Goal: Task Accomplishment & Management: Manage account settings

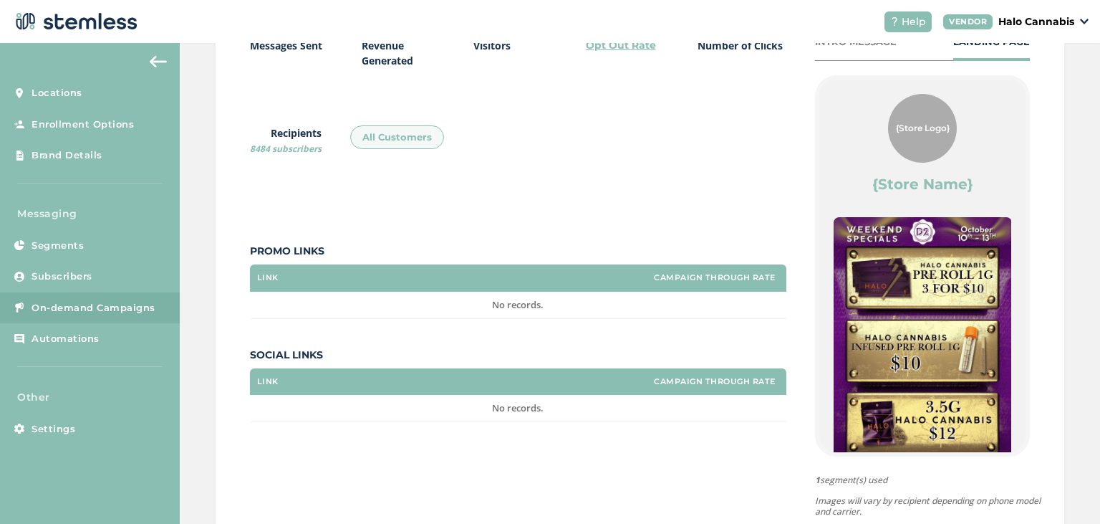
scroll to position [350, 0]
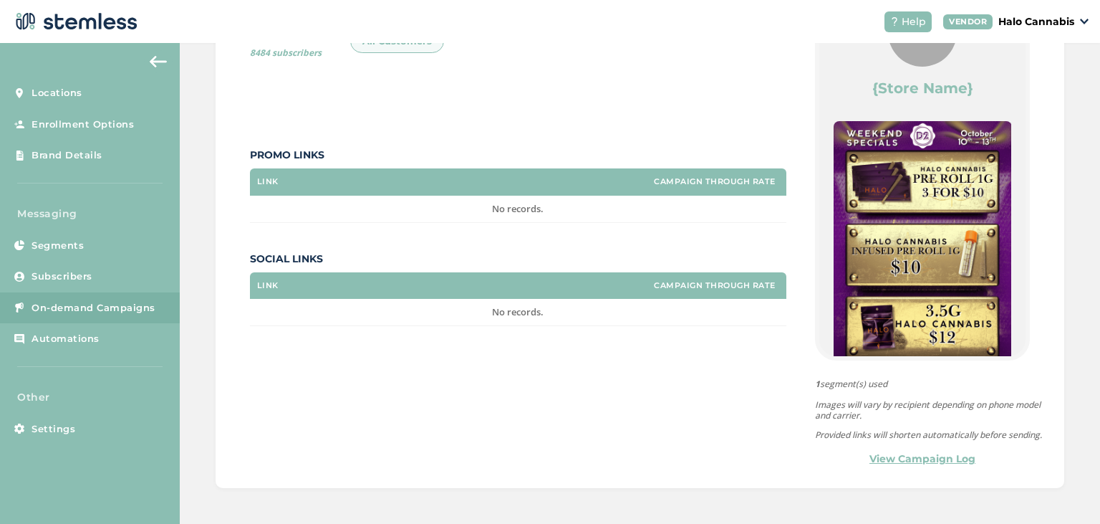
click at [908, 455] on link "View Campaign Log" at bounding box center [923, 458] width 106 height 15
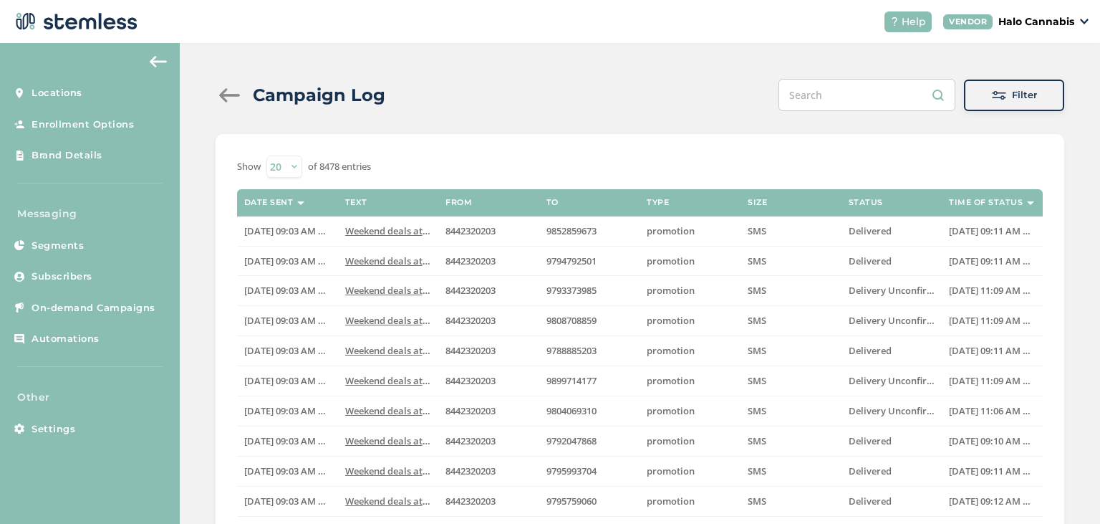
click at [436, 107] on div "Campaign Log Filter" at bounding box center [640, 95] width 849 height 32
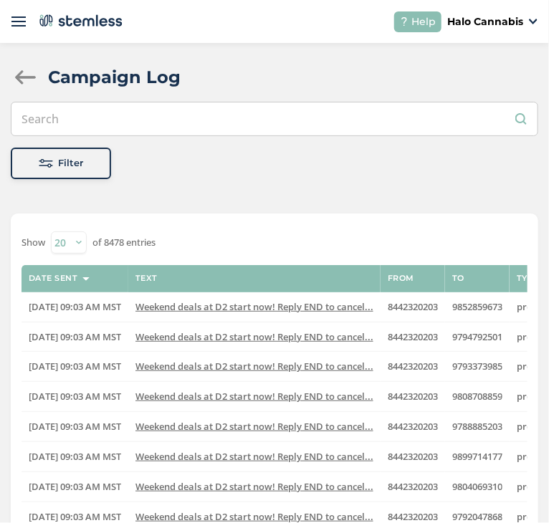
click at [87, 163] on div "Filter" at bounding box center [60, 163] width 77 height 14
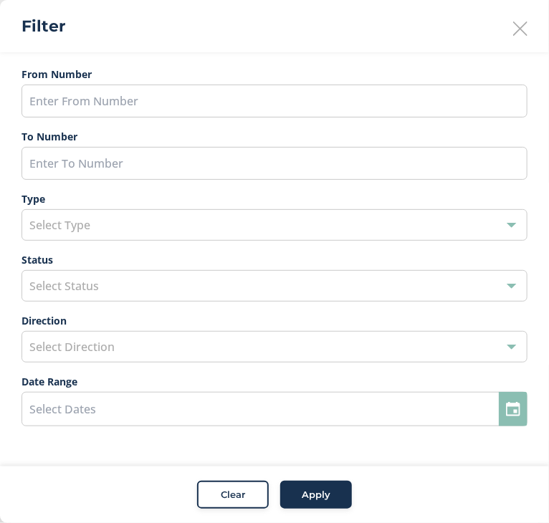
click at [169, 282] on div "Select Status" at bounding box center [274, 286] width 506 height 32
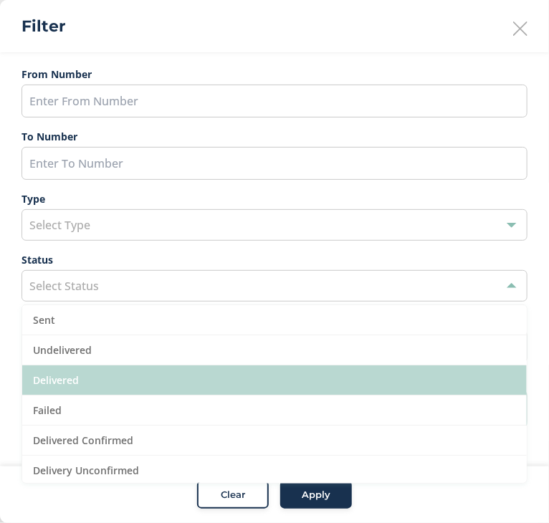
click at [125, 378] on li "Delivered" at bounding box center [274, 380] width 504 height 30
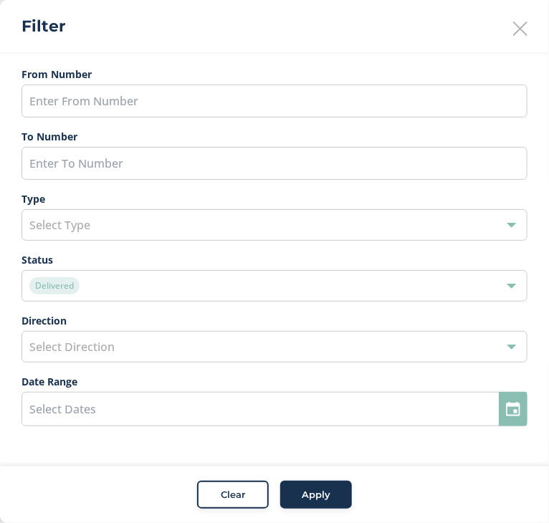
click at [316, 497] on span "Apply" at bounding box center [316, 495] width 29 height 14
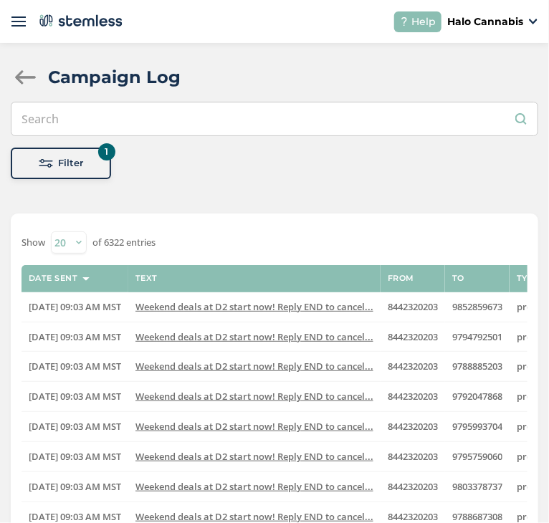
click at [26, 76] on div at bounding box center [25, 77] width 29 height 14
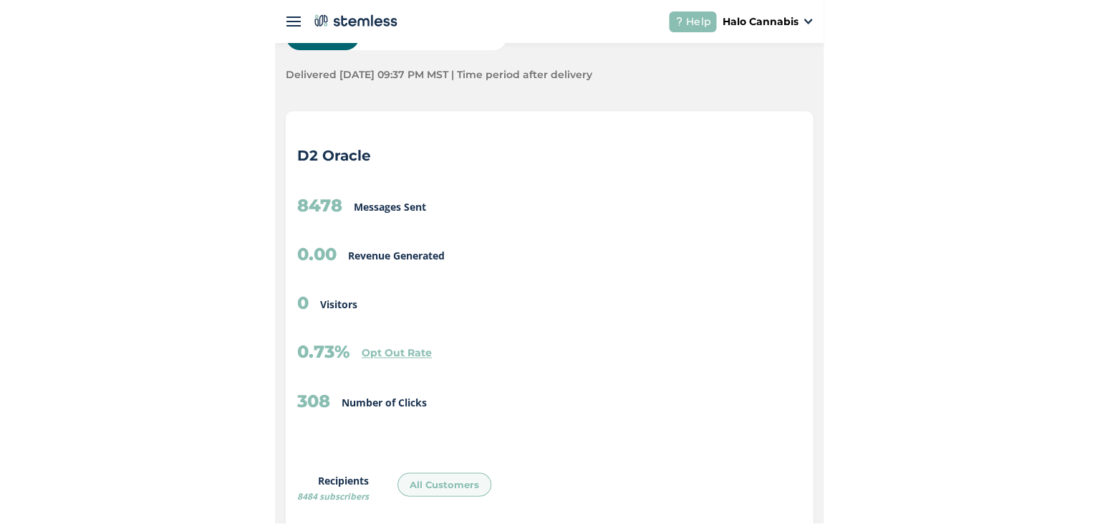
scroll to position [92, 0]
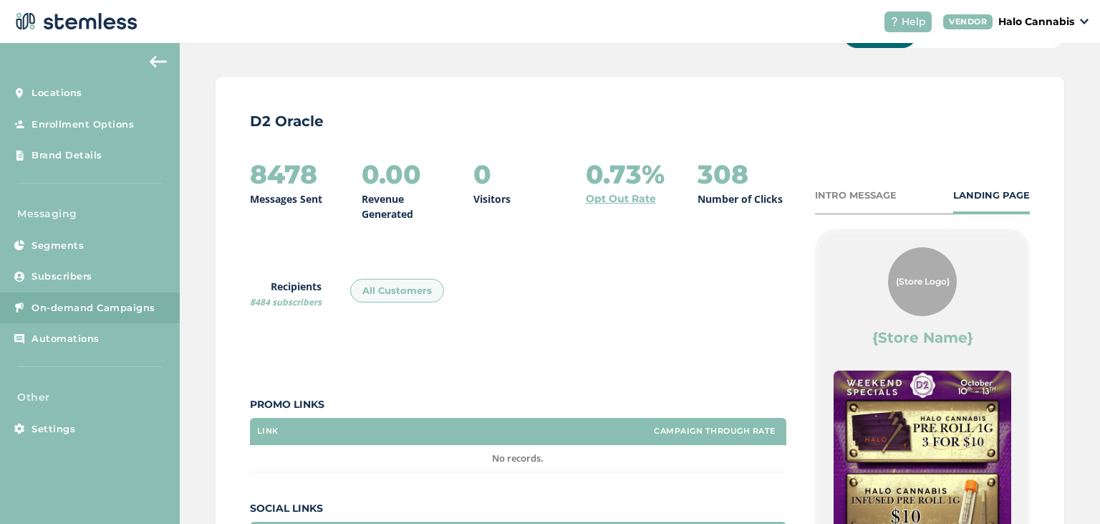
click at [151, 59] on img at bounding box center [158, 61] width 17 height 11
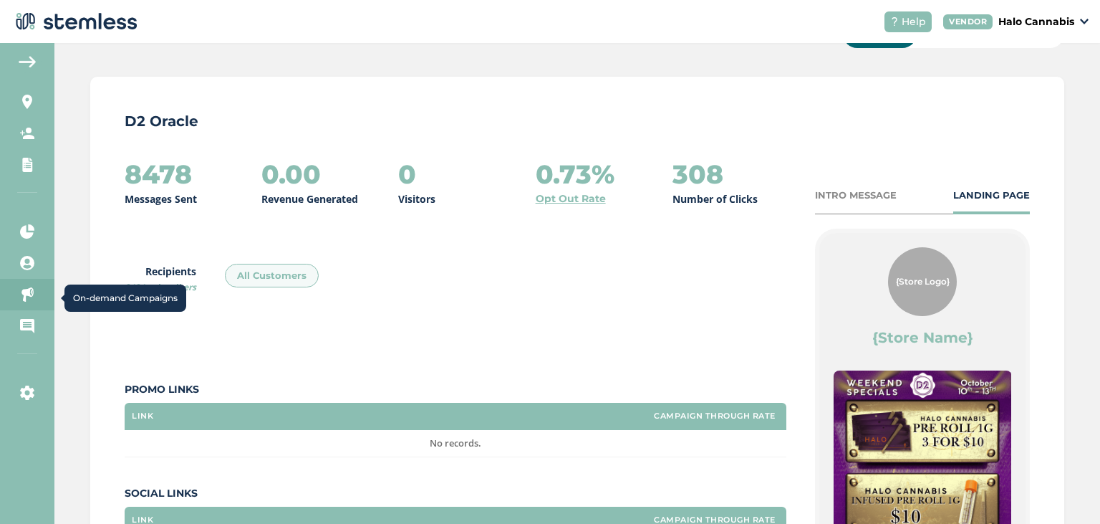
click at [26, 294] on icon at bounding box center [27, 294] width 14 height 14
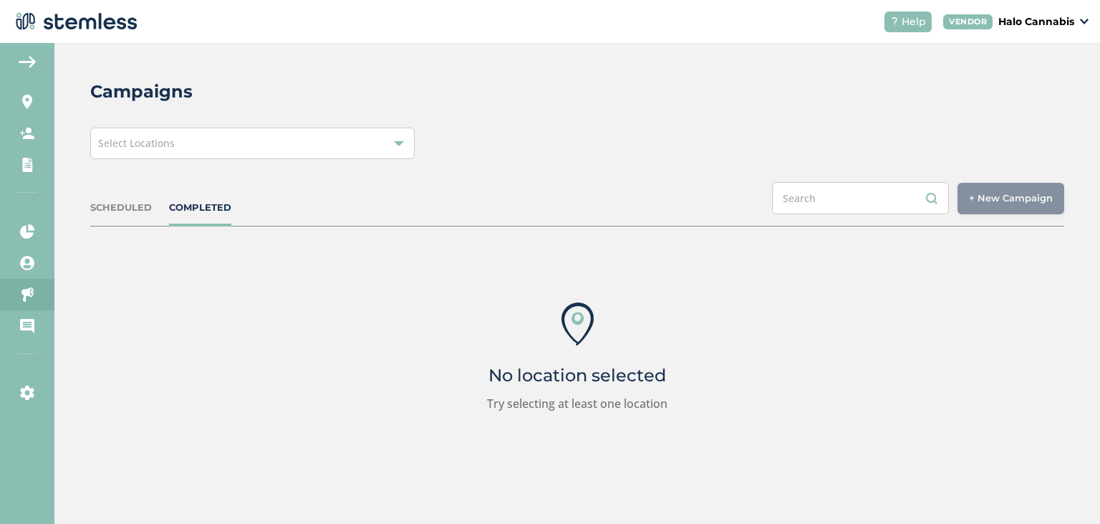
click at [29, 57] on img at bounding box center [27, 61] width 17 height 11
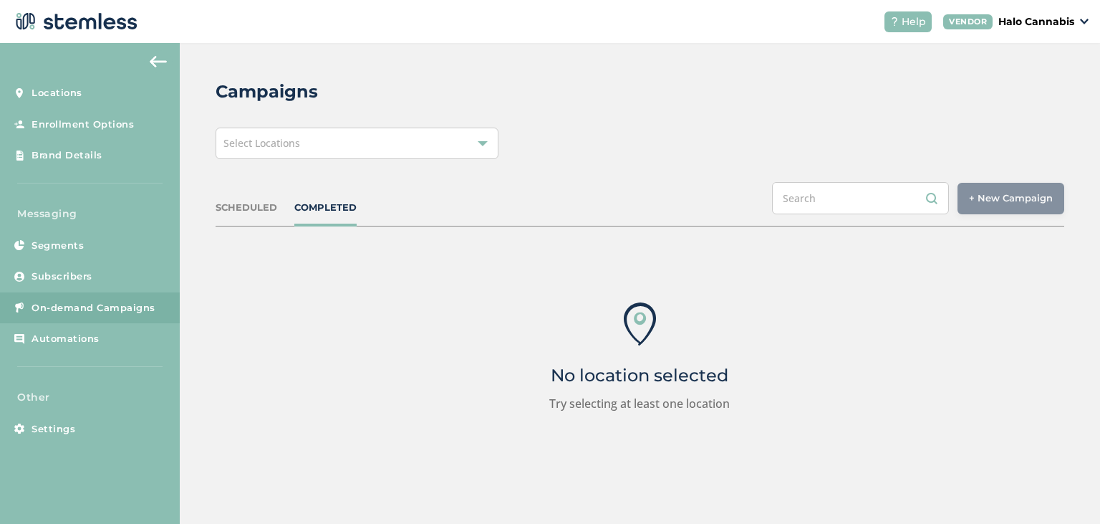
click at [413, 135] on div "Select Locations" at bounding box center [357, 144] width 283 height 32
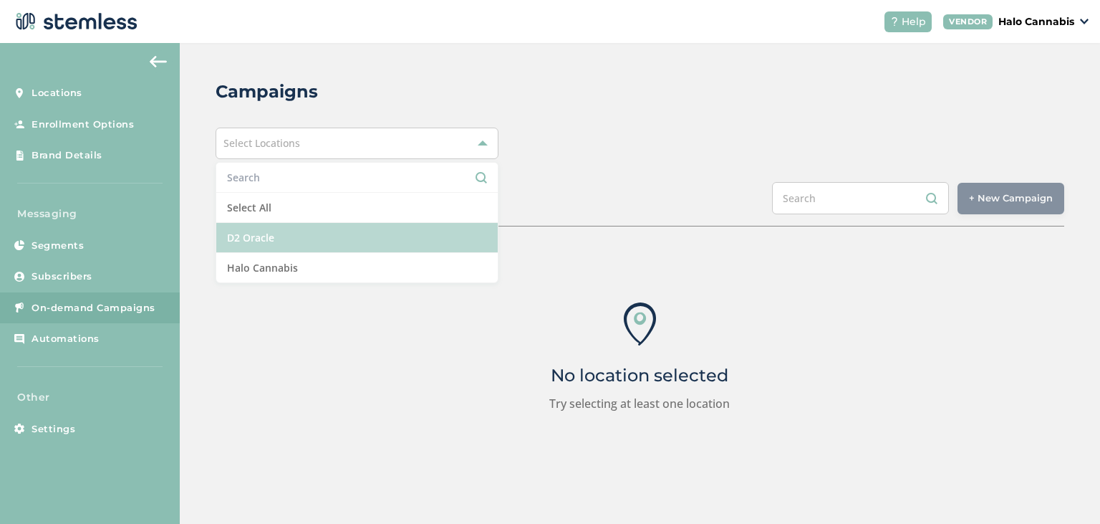
click at [319, 236] on li "D2 Oracle" at bounding box center [357, 238] width 282 height 30
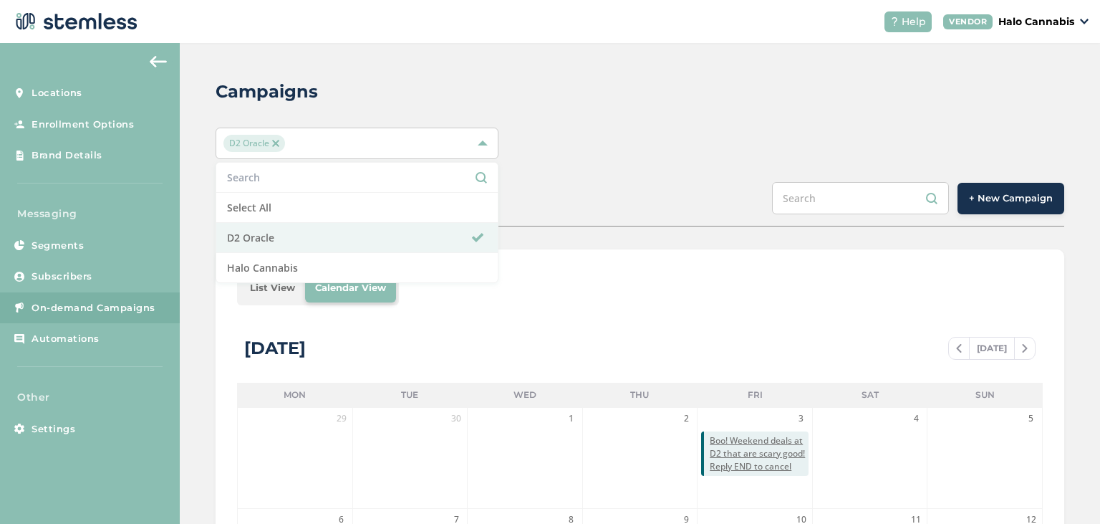
click at [605, 168] on div "Campaigns D2 Oracle Select All D2 Oracle Halo Cannabis SCHEDULED COMPLETED + Ne…" at bounding box center [640, 506] width 921 height 927
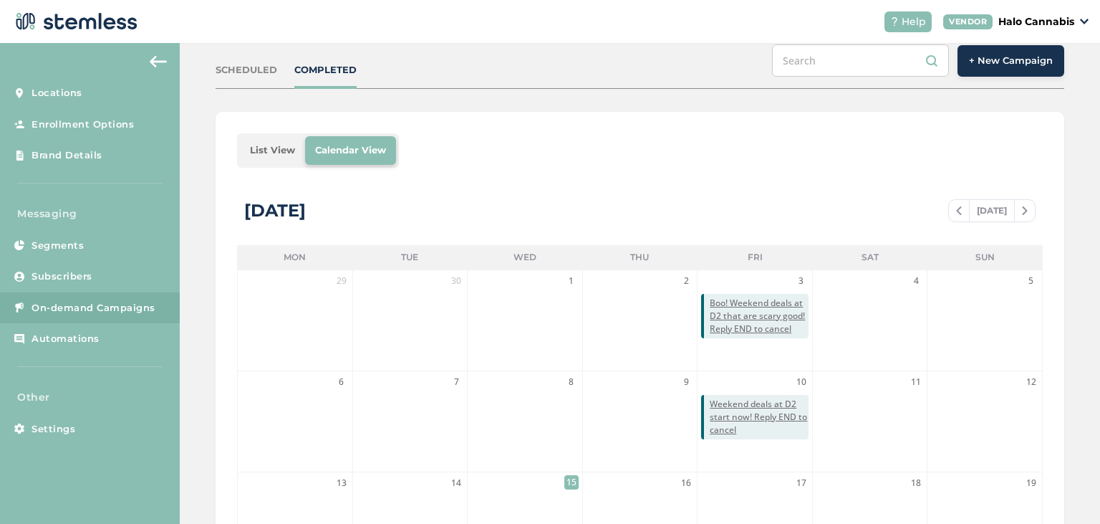
scroll to position [140, 0]
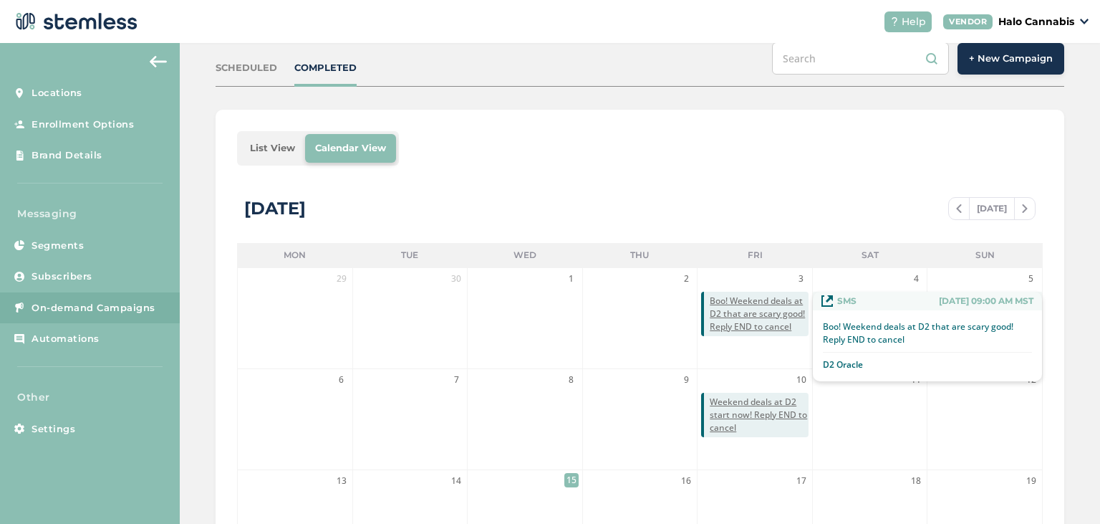
click at [762, 320] on span "Boo! Weekend deals at D2 that are scary good! Reply END to cancel" at bounding box center [759, 313] width 99 height 39
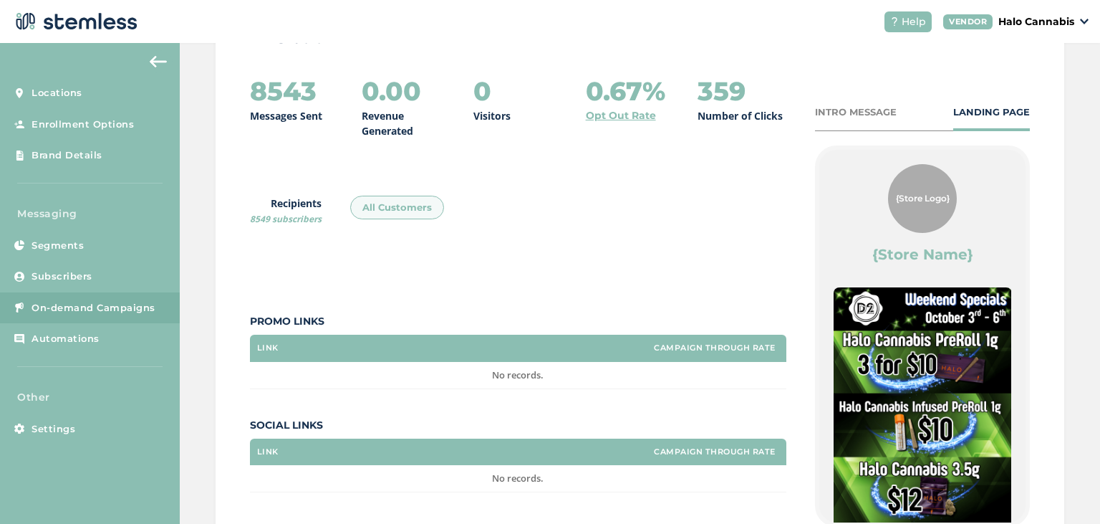
scroll to position [172, 0]
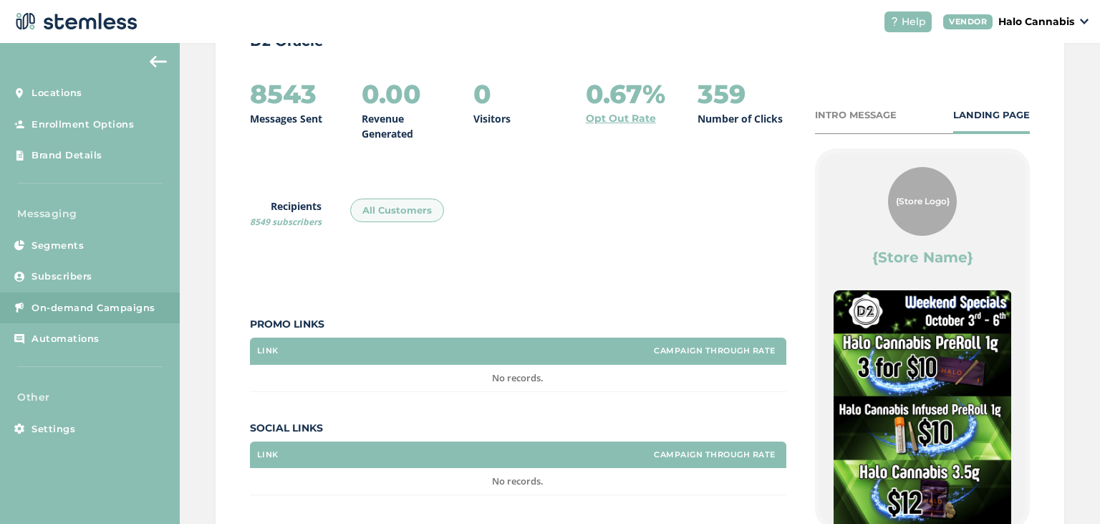
click at [845, 117] on div "INTRO MESSAGE" at bounding box center [856, 115] width 82 height 14
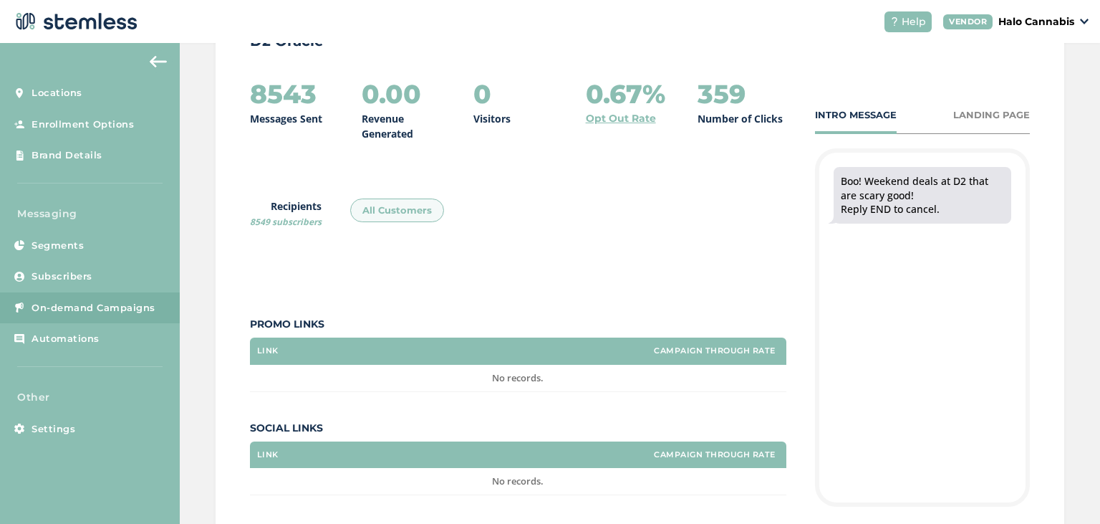
click at [973, 115] on div "LANDING PAGE" at bounding box center [992, 115] width 77 height 14
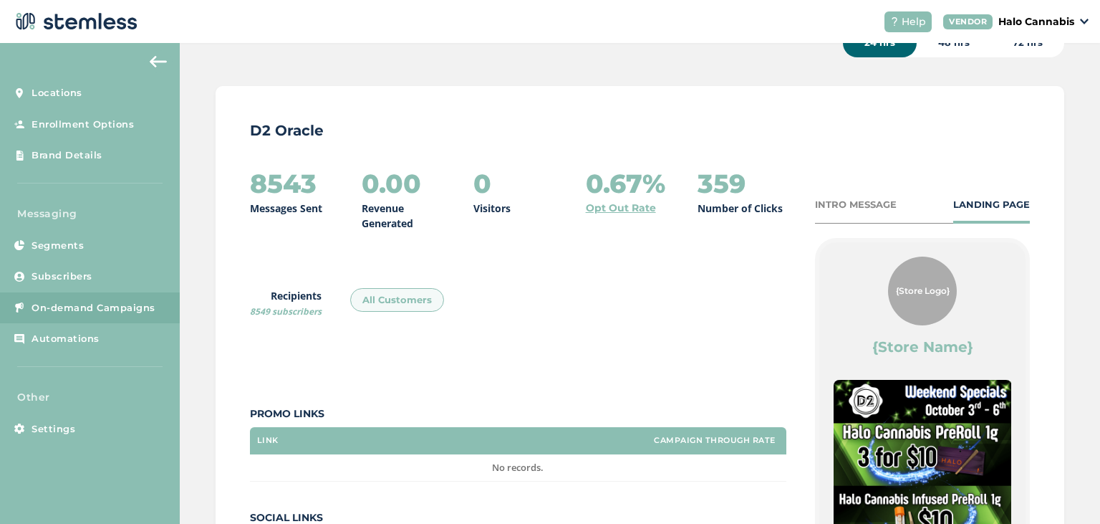
scroll to position [82, 0]
click at [457, 292] on div "8543 Messages Sent 0.00 Revenue Generated 0 Visitors 0.67% Opt Out Rate 359 Num…" at bounding box center [518, 378] width 537 height 416
